Goal: Task Accomplishment & Management: Manage account settings

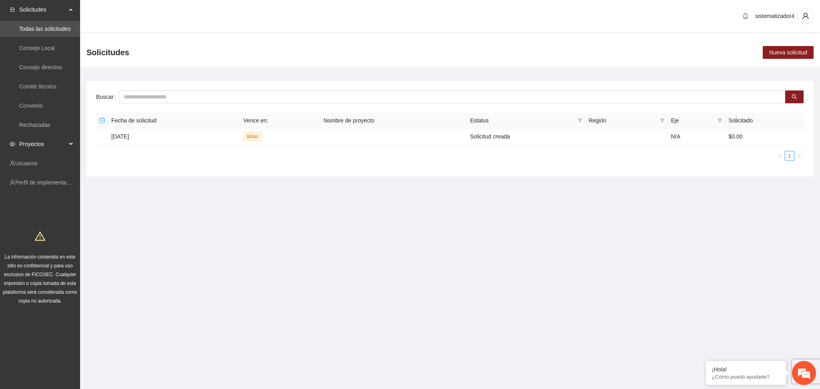
click at [33, 146] on span "Proyectos" at bounding box center [42, 144] width 47 height 16
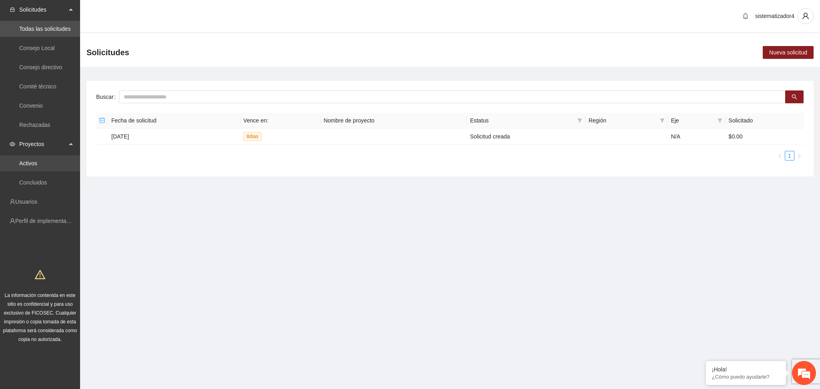
click at [31, 160] on link "Activos" at bounding box center [28, 163] width 18 height 6
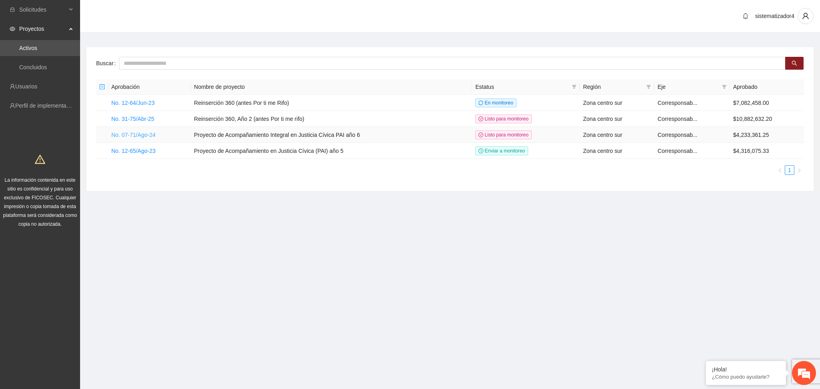
click at [144, 134] on link "No. 07-71/Ago-24" at bounding box center [133, 135] width 44 height 6
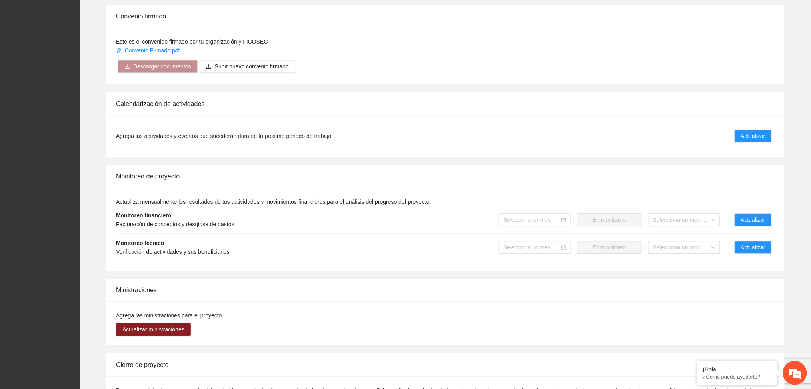
scroll to position [619, 0]
click at [412, 122] on div "Agrega las actividades y eventos que sucederán durante tu próximo periodo de tr…" at bounding box center [445, 136] width 678 height 42
click at [706, 206] on li "Monitoreo financiero Facturación de conceptos y desglose de gastos Selecciona u…" at bounding box center [445, 220] width 659 height 28
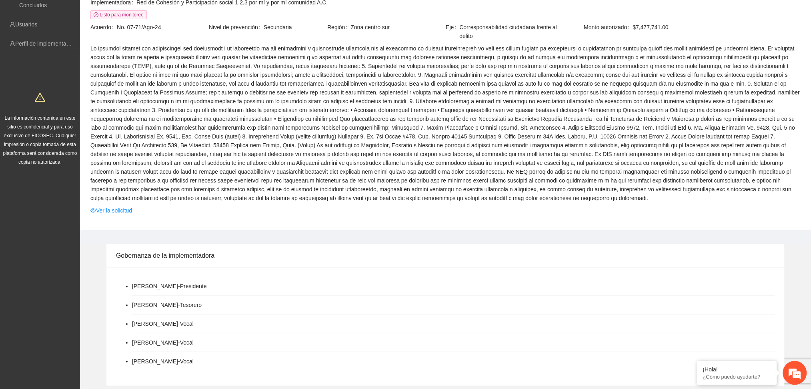
scroll to position [0, 0]
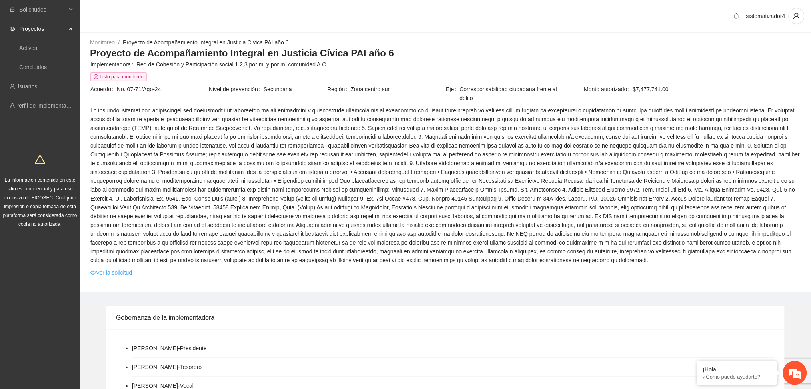
click at [124, 272] on link "Ver la solicitud" at bounding box center [111, 272] width 42 height 9
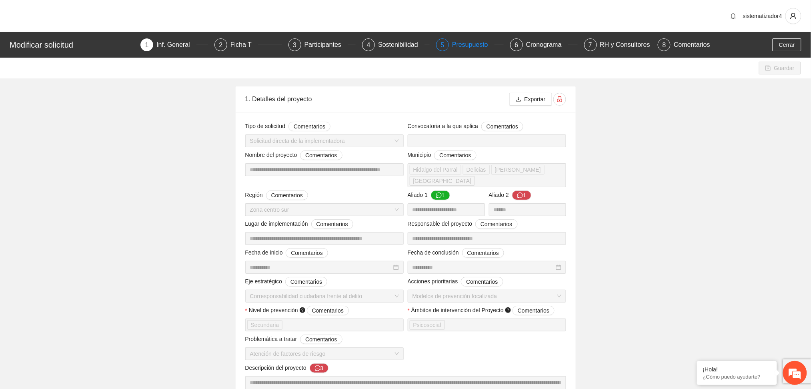
click at [463, 44] on div "Presupuesto" at bounding box center [473, 44] width 42 height 13
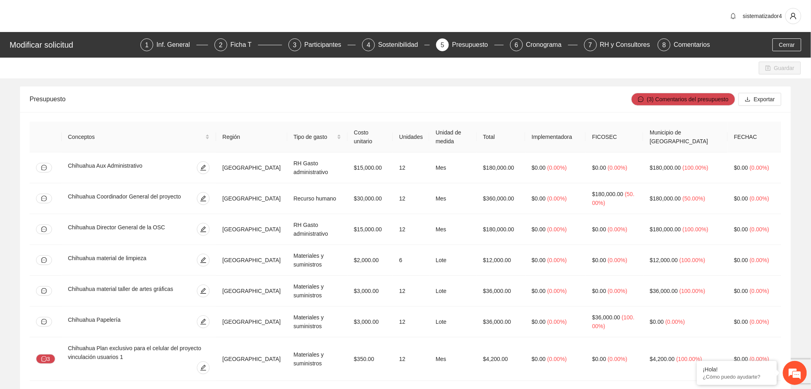
scroll to position [1390, 0]
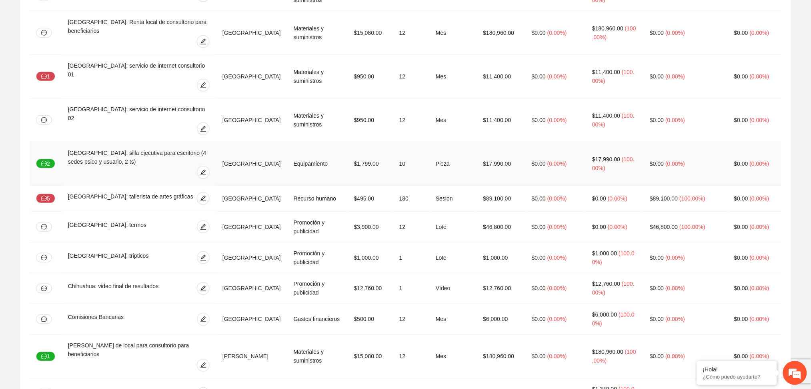
click at [141, 142] on td "[GEOGRAPHIC_DATA]: silla ejecutiva para escritorio (4 sedes psico y usuario, 2 …" at bounding box center [139, 164] width 154 height 44
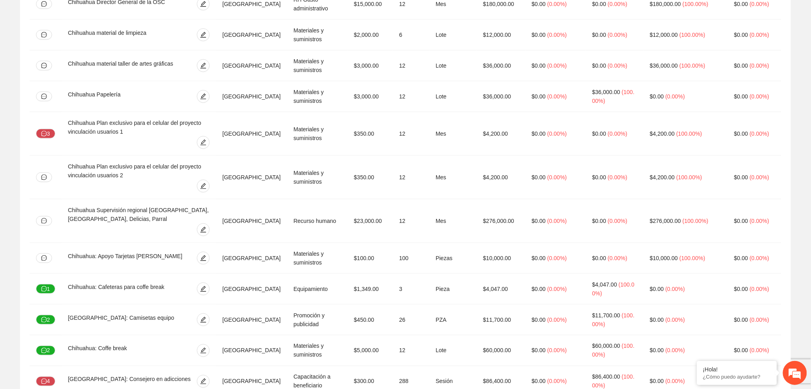
scroll to position [0, 0]
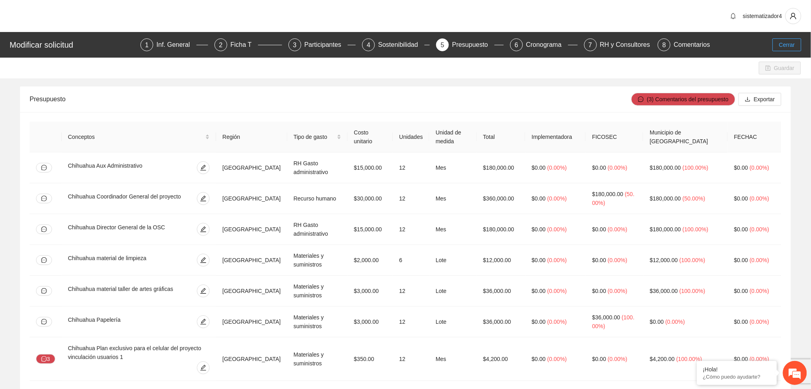
click at [793, 51] on button "Cerrar" at bounding box center [787, 44] width 29 height 13
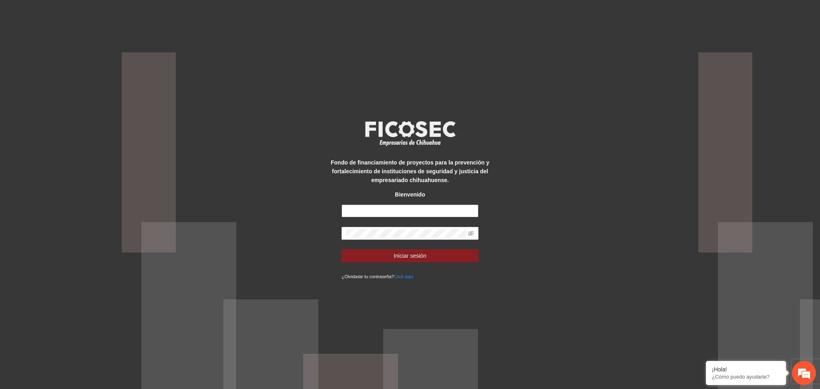
type input "**********"
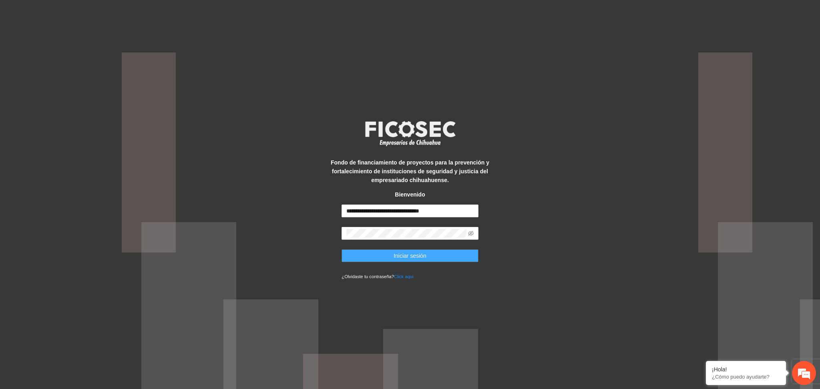
click at [429, 253] on button "Iniciar sesión" at bounding box center [409, 255] width 136 height 13
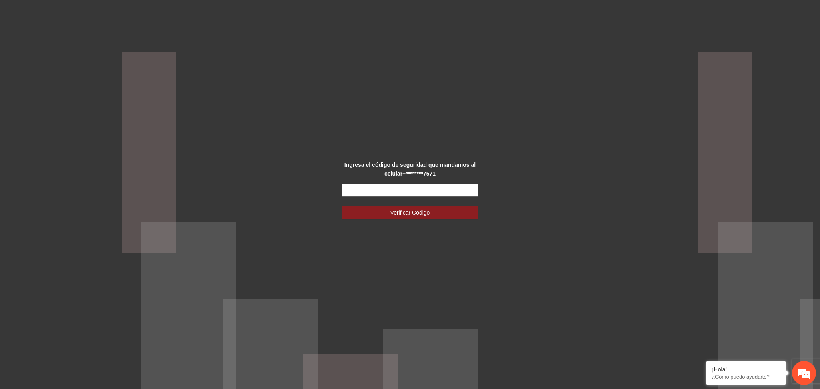
click at [402, 195] on input "text" at bounding box center [409, 190] width 136 height 13
type input "******"
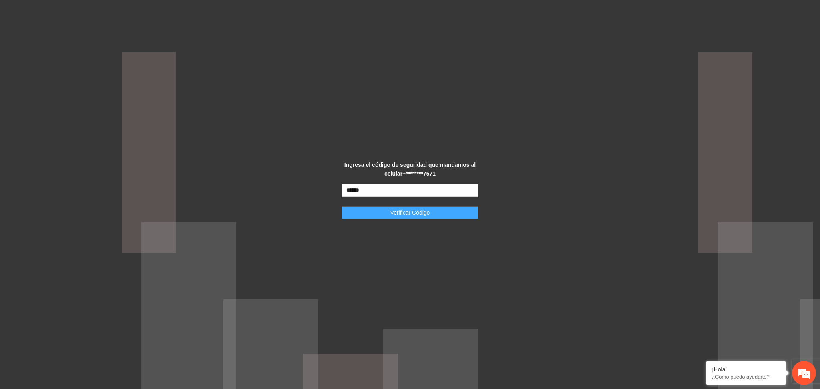
click at [393, 208] on span "Verificar Código" at bounding box center [410, 212] width 40 height 9
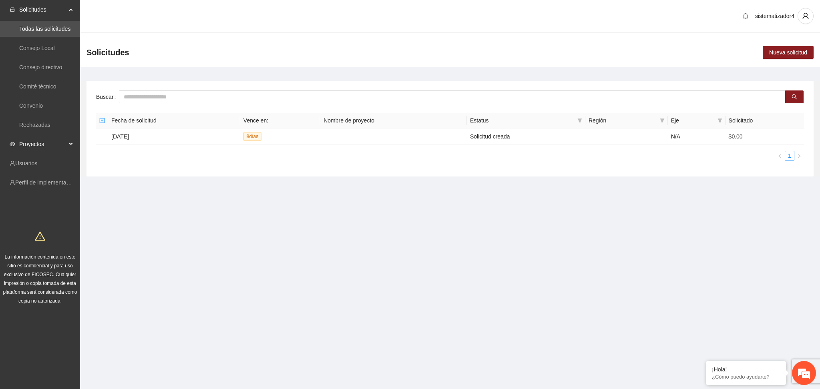
click at [34, 146] on span "Proyectos" at bounding box center [42, 144] width 47 height 16
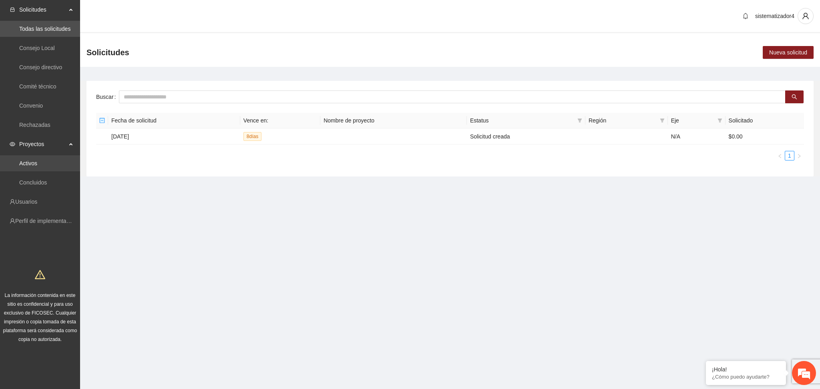
click at [37, 163] on link "Activos" at bounding box center [28, 163] width 18 height 6
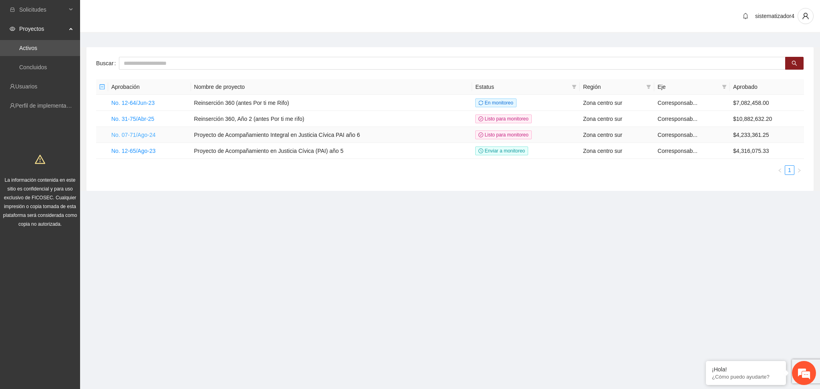
click at [142, 136] on link "No. 07-71/Ago-24" at bounding box center [133, 135] width 44 height 6
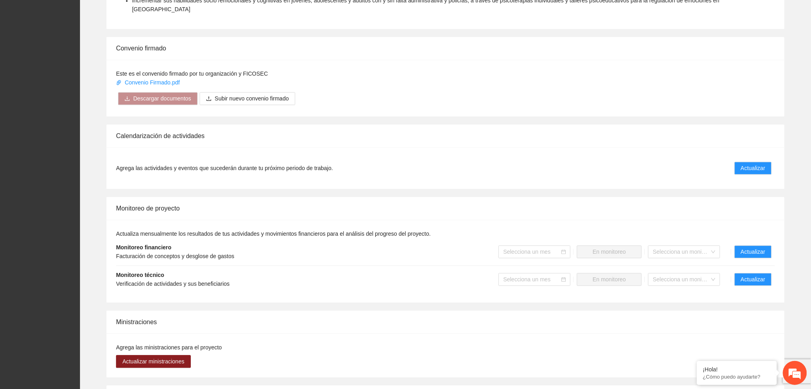
scroll to position [593, 0]
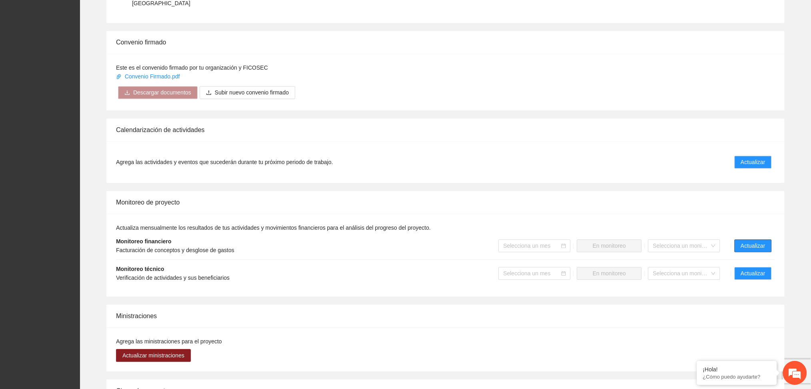
click at [738, 239] on button "Actualizar" at bounding box center [753, 245] width 37 height 13
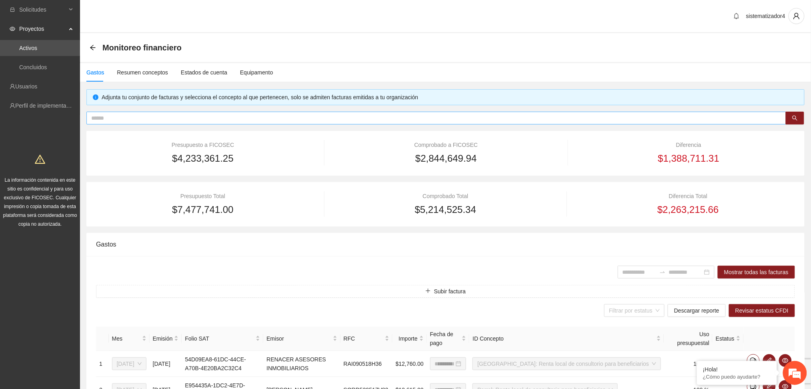
click at [282, 117] on input "text" at bounding box center [433, 118] width 684 height 9
click at [293, 120] on input "text" at bounding box center [433, 118] width 684 height 9
click at [304, 114] on input "text" at bounding box center [433, 118] width 684 height 9
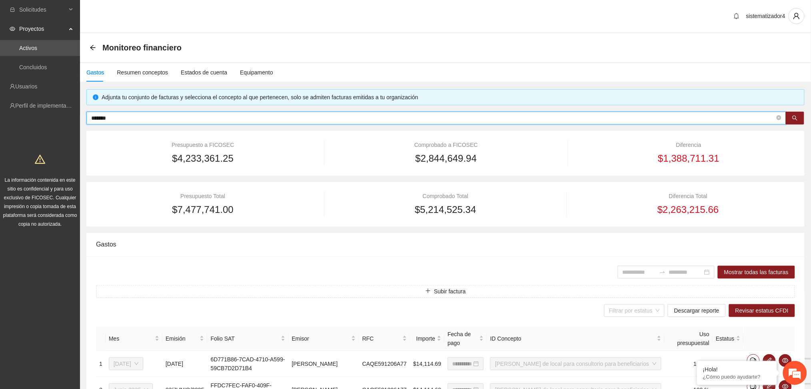
type input "*******"
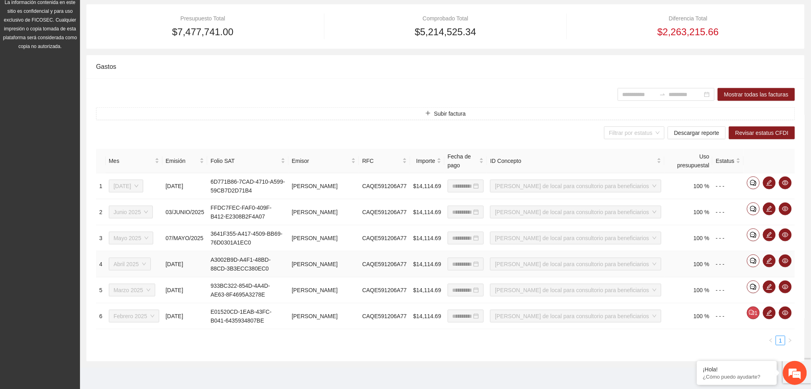
scroll to position [178, 0]
click at [770, 311] on icon "edit" at bounding box center [770, 312] width 6 height 6
drag, startPoint x: 770, startPoint y: 311, endPoint x: 592, endPoint y: 270, distance: 182.6
click at [768, 310] on icon "edit" at bounding box center [769, 312] width 6 height 6
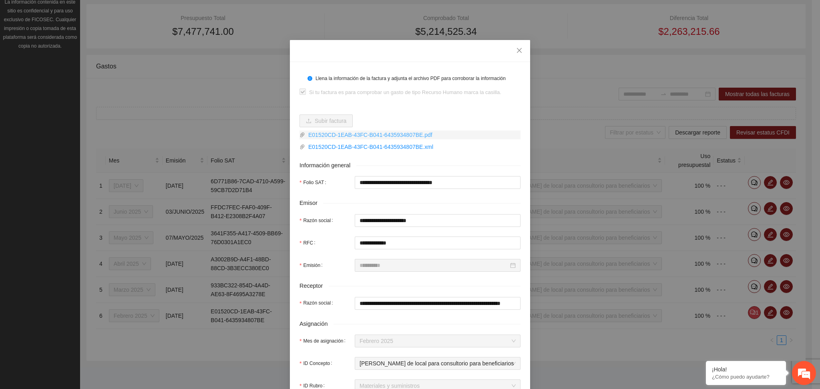
click at [387, 136] on link "E01520CD-1EAB-43FC-B041-6435934807BE.pdf" at bounding box center [412, 134] width 215 height 9
click at [517, 52] on icon "close" at bounding box center [519, 50] width 5 height 5
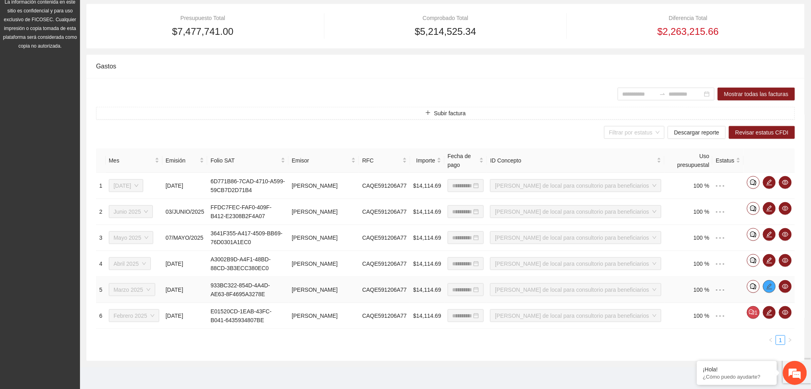
click at [772, 289] on icon "edit" at bounding box center [769, 286] width 6 height 6
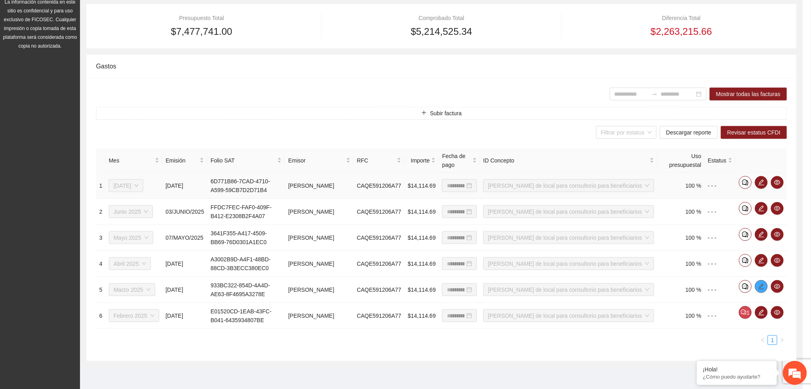
type input "**********"
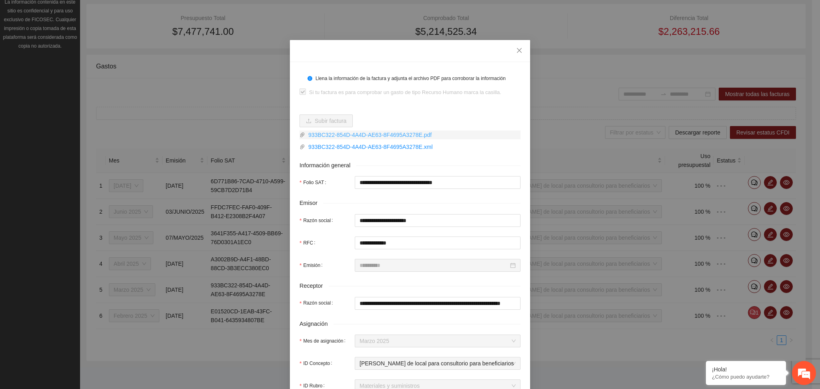
click at [403, 134] on link "933BC322-854D-4A4D-AE63-8F4695A3278E.pdf" at bounding box center [412, 134] width 215 height 9
click at [517, 52] on icon "close" at bounding box center [519, 50] width 5 height 5
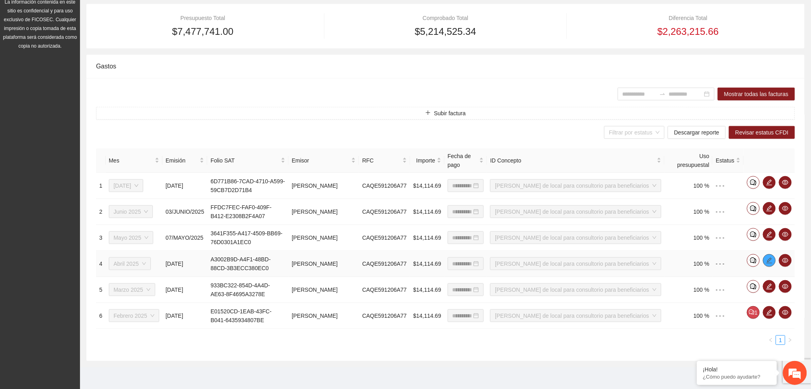
click at [770, 261] on icon "edit" at bounding box center [769, 260] width 6 height 6
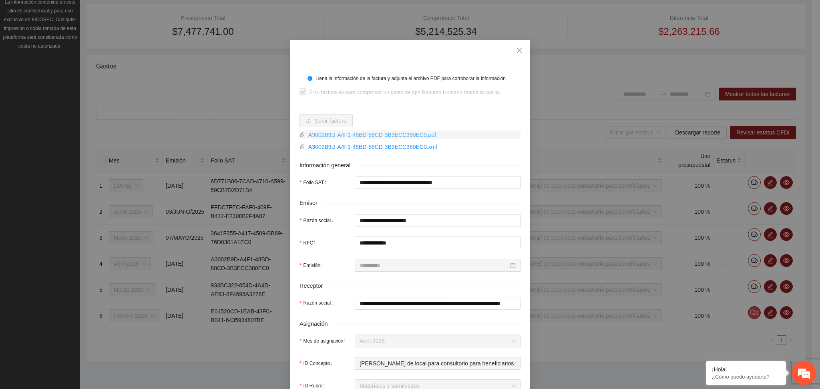
click at [403, 136] on link "A3002B9D-A4F1-48BD-88CD-3B3ECC380EC0.pdf" at bounding box center [412, 134] width 215 height 9
click at [517, 50] on icon "close" at bounding box center [519, 50] width 5 height 5
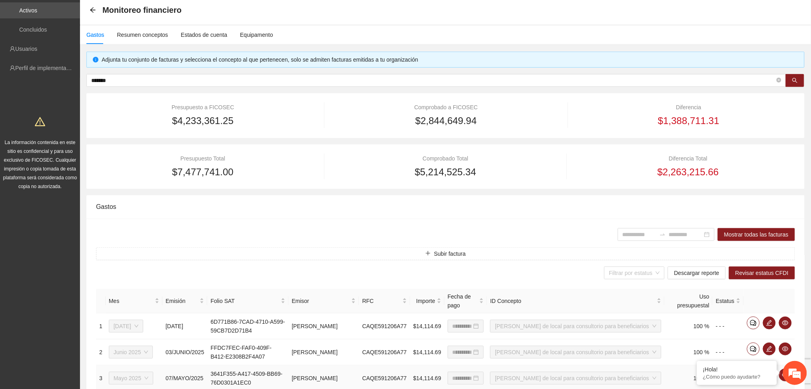
scroll to position [35, 0]
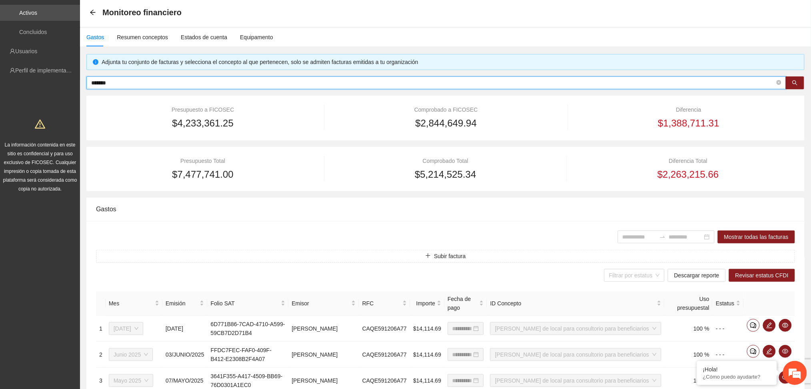
click at [277, 82] on input "*******" at bounding box center [433, 82] width 684 height 9
type input "*"
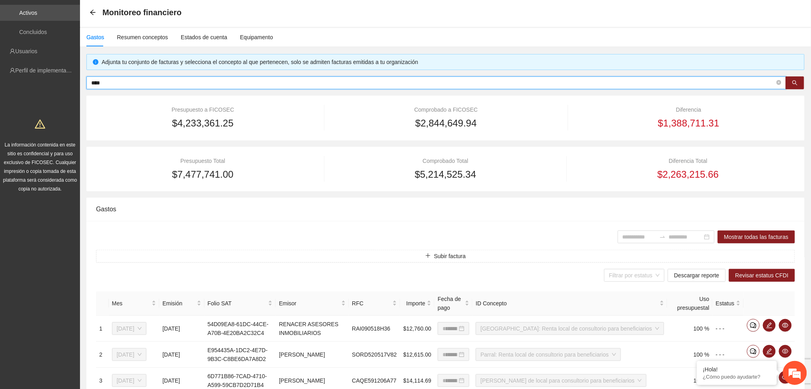
type input "*****"
type input "**********"
type input "*****"
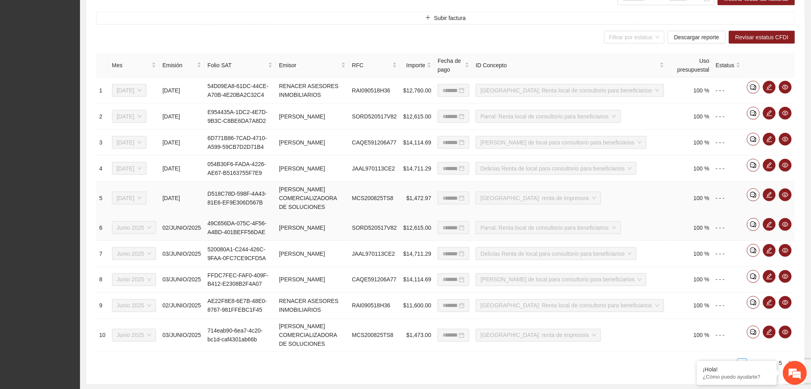
scroll to position [297, 0]
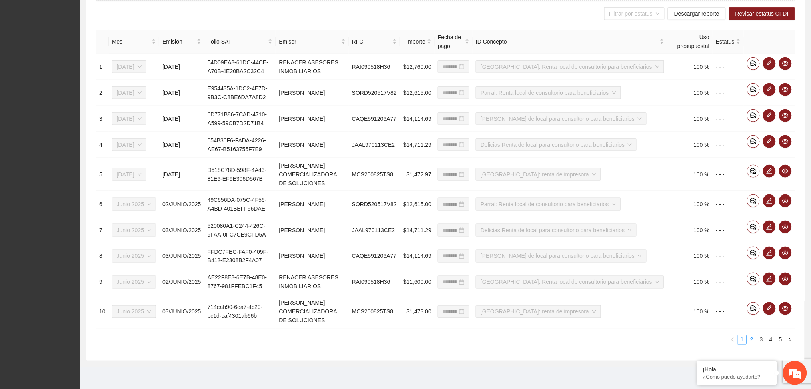
click at [753, 340] on link "2" at bounding box center [752, 339] width 9 height 9
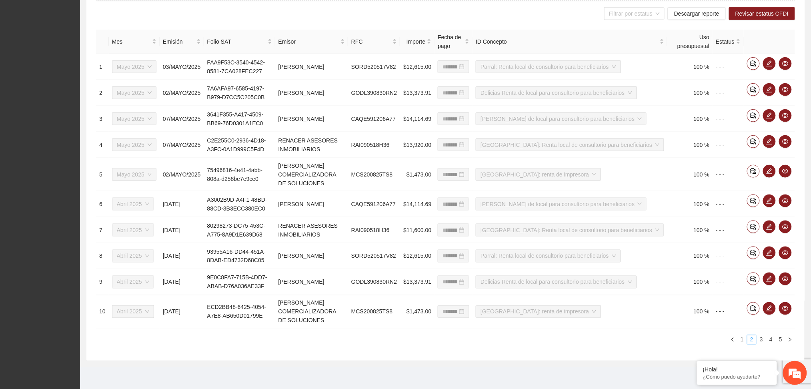
click at [753, 340] on link "2" at bounding box center [752, 339] width 9 height 9
click at [763, 339] on link "3" at bounding box center [761, 339] width 9 height 9
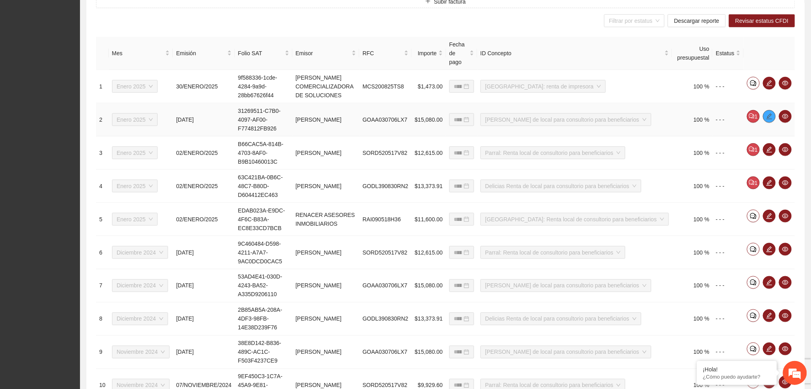
click at [768, 113] on icon "edit" at bounding box center [769, 116] width 6 height 6
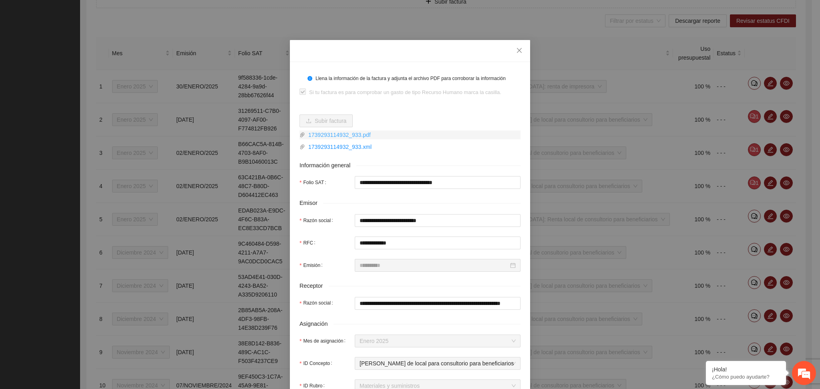
click at [344, 133] on link "1739293114932_933.pdf" at bounding box center [412, 134] width 215 height 9
click at [516, 51] on icon "close" at bounding box center [519, 50] width 6 height 6
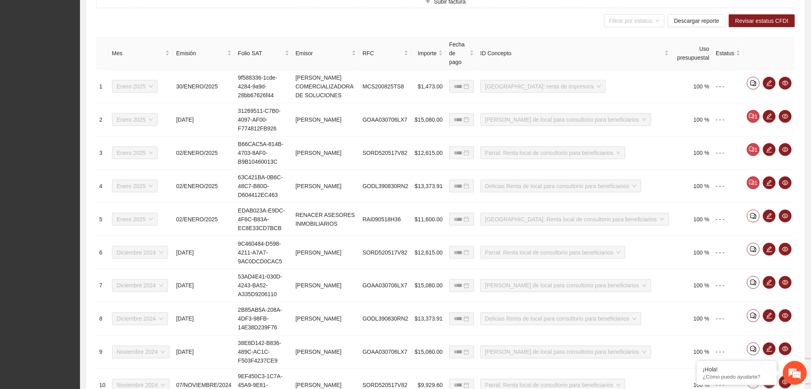
click at [563, 351] on div "**********" at bounding box center [445, 200] width 718 height 468
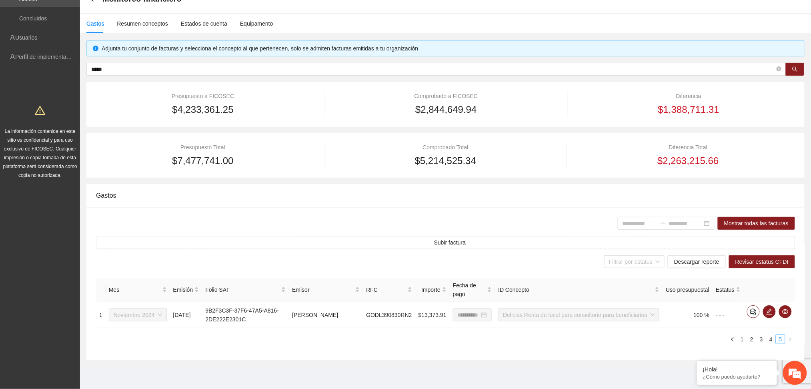
scroll to position [48, 0]
